Goal: Task Accomplishment & Management: Manage account settings

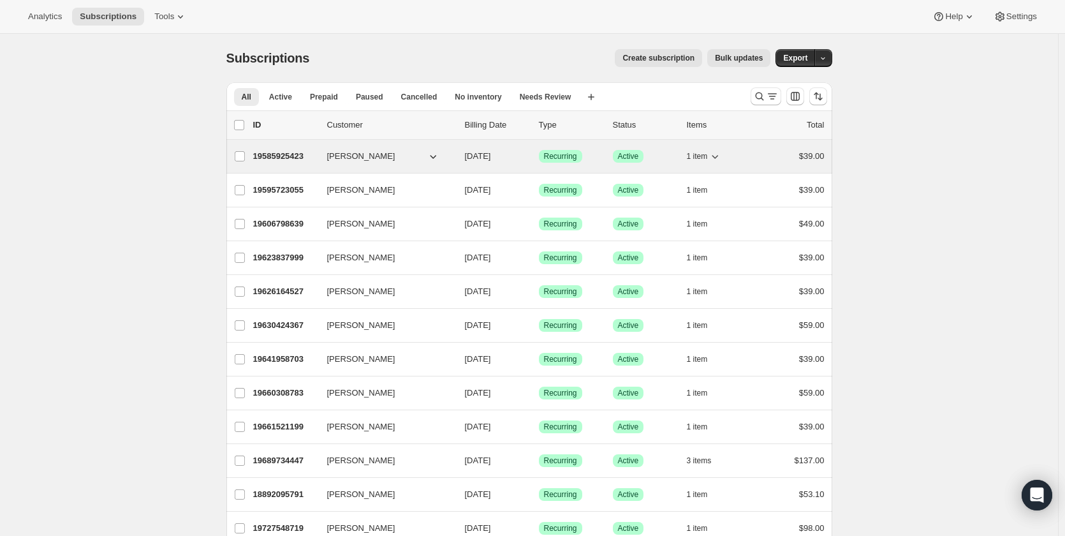
click at [289, 157] on p "19585925423" at bounding box center [285, 156] width 64 height 13
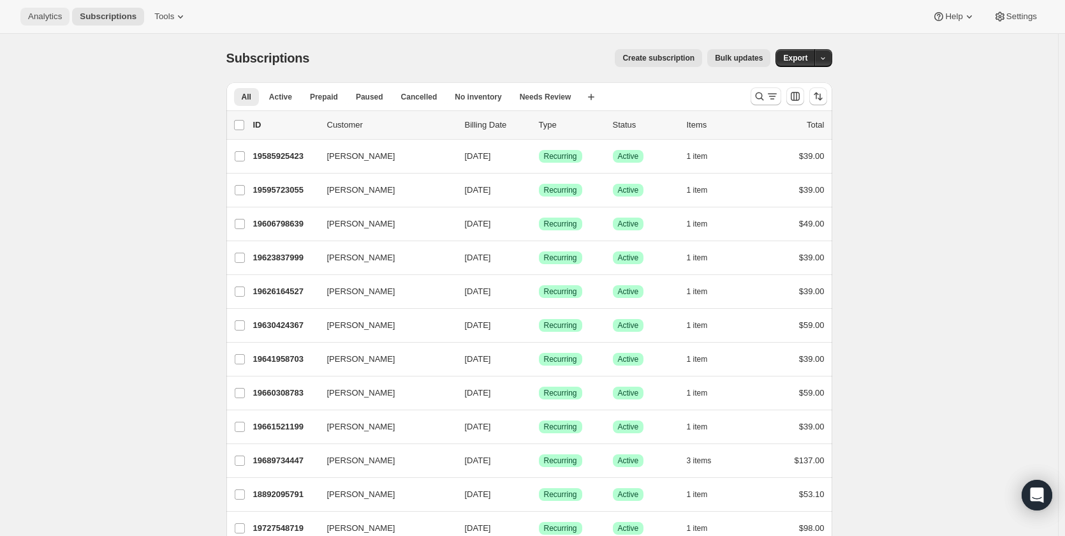
click at [49, 18] on span "Analytics" at bounding box center [45, 16] width 34 height 10
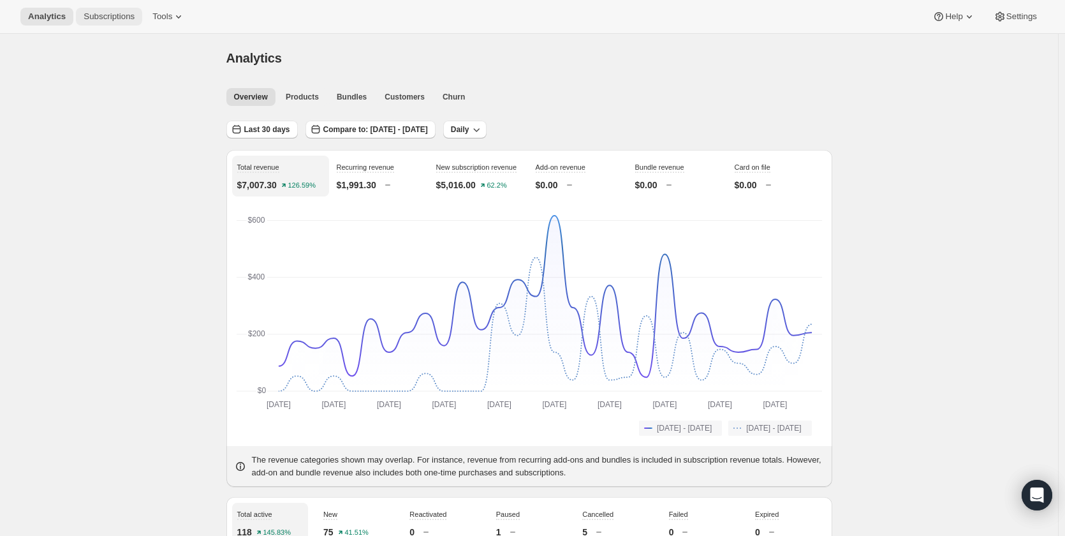
click at [91, 17] on span "Subscriptions" at bounding box center [109, 16] width 51 height 10
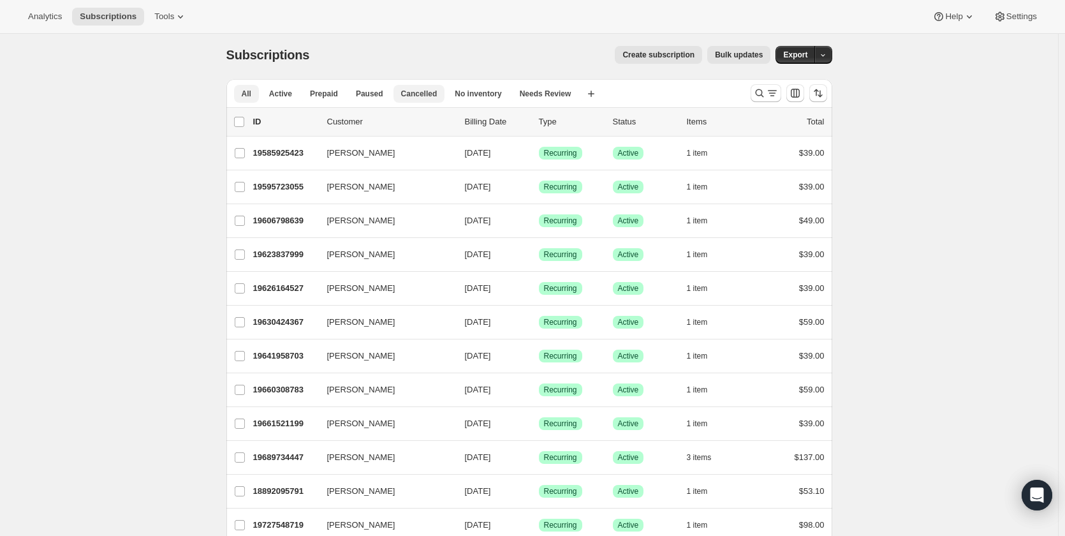
click at [433, 91] on span "Cancelled" at bounding box center [419, 94] width 36 height 10
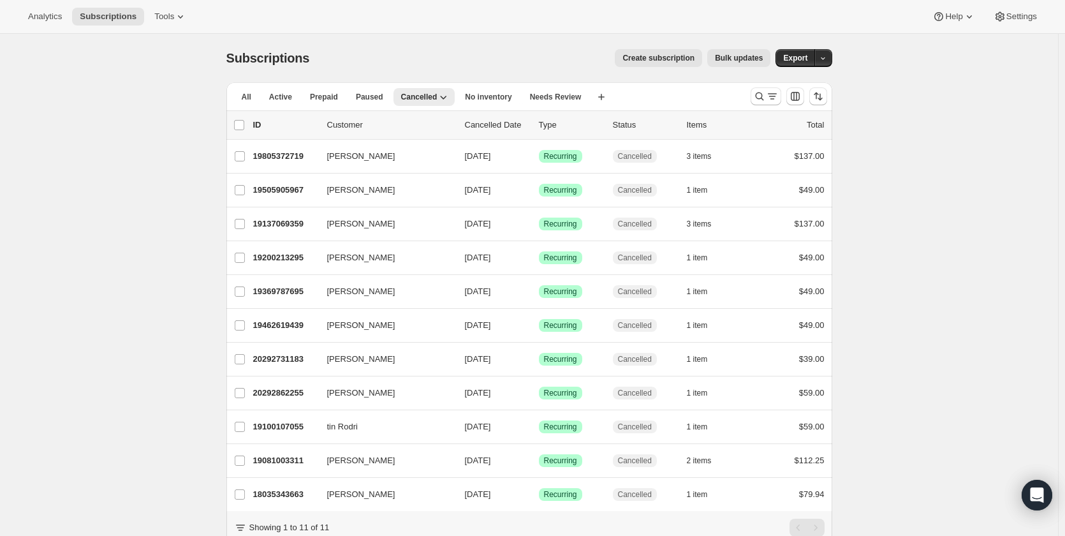
click at [490, 123] on p "Cancelled Date" at bounding box center [497, 125] width 64 height 13
click at [822, 97] on icon "Sort the results" at bounding box center [818, 96] width 13 height 13
click at [747, 173] on span at bounding box center [749, 173] width 10 height 10
click at [745, 169] on input "Cancelled date" at bounding box center [744, 168] width 1 height 1
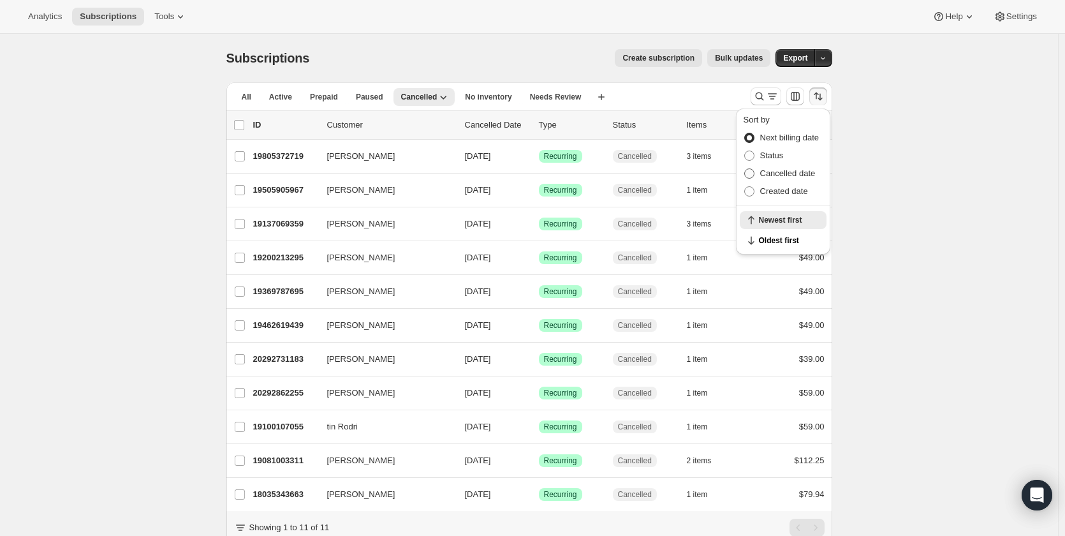
radio input "true"
click at [755, 240] on button "Newest first" at bounding box center [783, 240] width 87 height 18
click at [893, 89] on div "Subscriptions. This page is ready Subscriptions Create subscription Bulk update…" at bounding box center [529, 308] width 1058 height 548
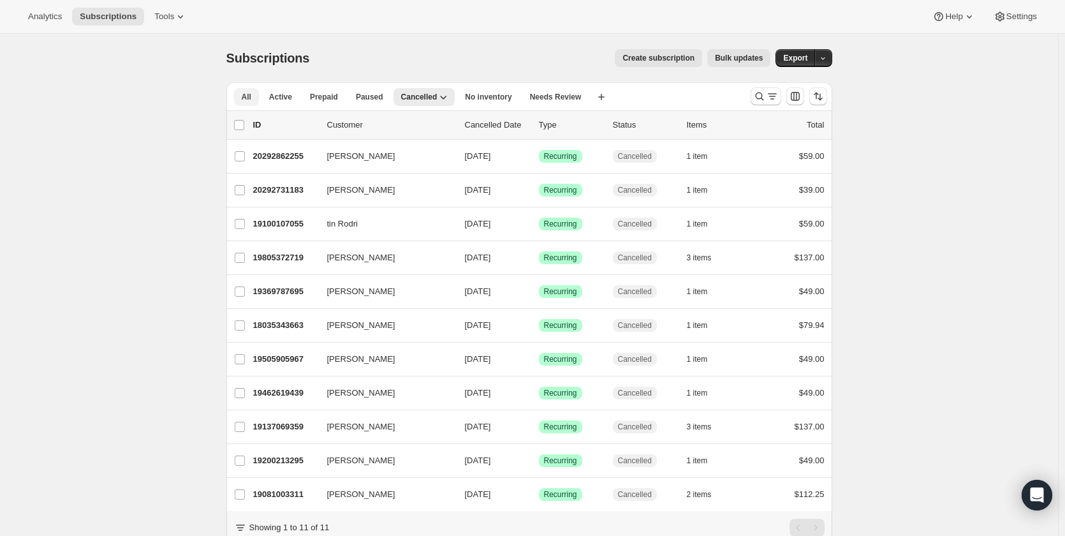
click at [247, 98] on span "All" at bounding box center [247, 97] width 10 height 10
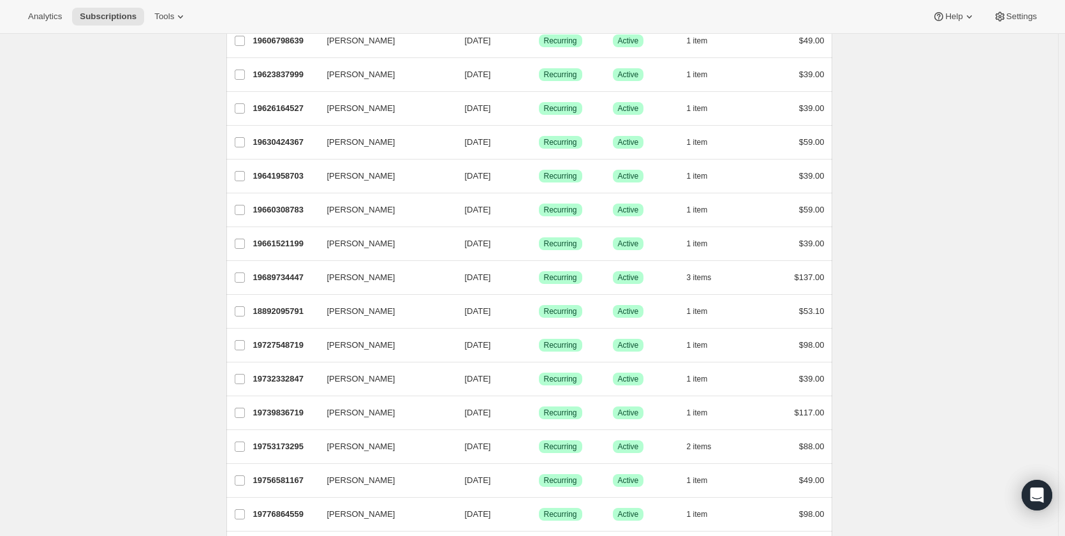
scroll to position [184, 0]
